Goal: Information Seeking & Learning: Learn about a topic

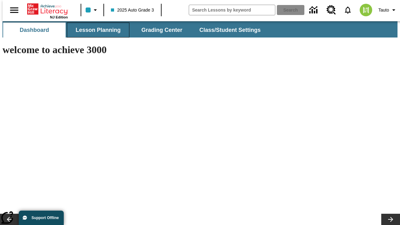
click at [96, 30] on button "Lesson Planning" at bounding box center [98, 29] width 62 height 15
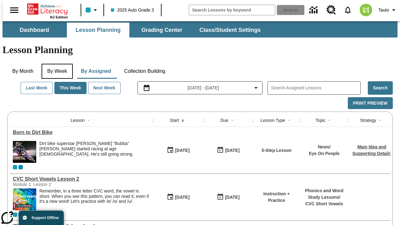
click at [56, 64] on button "By Week" at bounding box center [57, 71] width 31 height 15
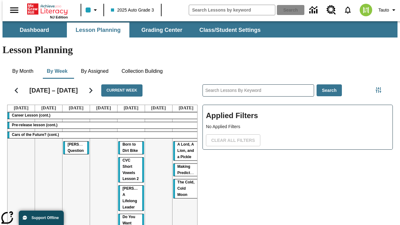
click at [183, 156] on tr "Career Lesson (cont.) Pre-release lesson (cont.) Cars of the Future? (cont.) [P…" at bounding box center [103, 204] width 192 height 187
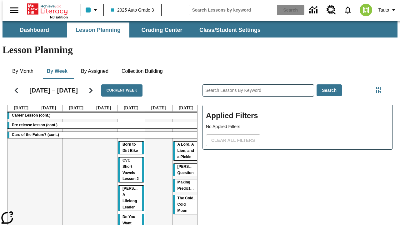
click at [181, 164] on span "[PERSON_NAME] Question" at bounding box center [193, 169] width 32 height 11
